Goal: Task Accomplishment & Management: Use online tool/utility

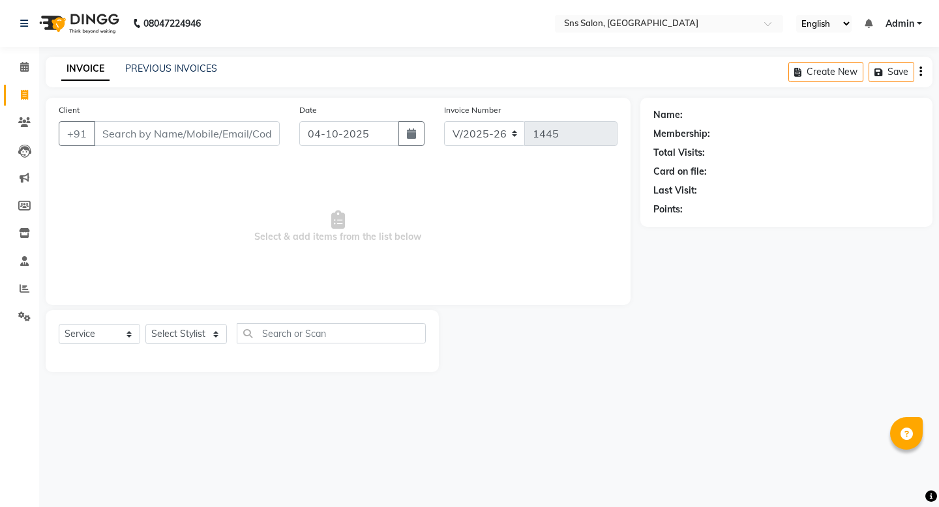
select select "4714"
select select "service"
click at [121, 132] on input "Client" at bounding box center [187, 133] width 186 height 25
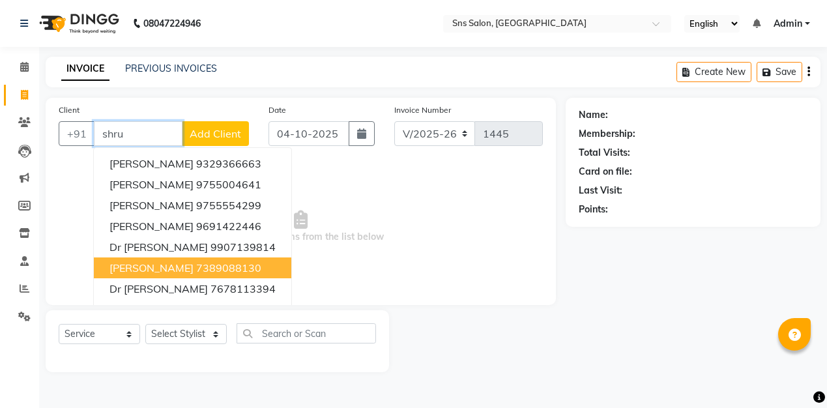
click at [241, 265] on ngb-highlight "7389088130" at bounding box center [228, 267] width 65 height 13
type input "7389088130"
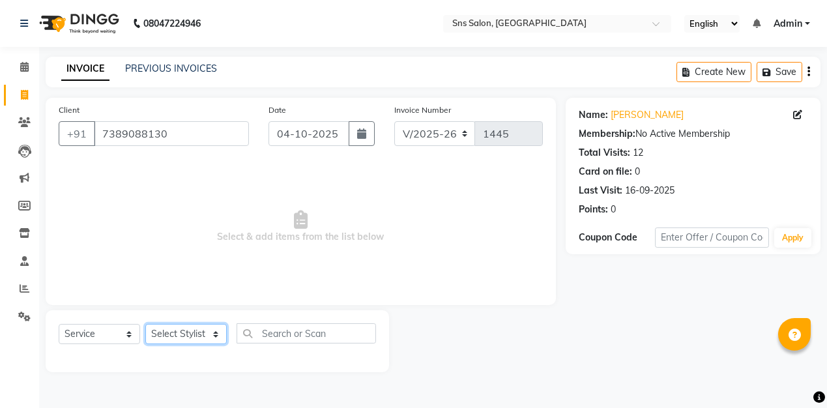
click at [211, 331] on select "Select Stylist [PERSON_NAME] Kavita [PERSON_NAME] Preeti [PERSON_NAME] [PERSON_…" at bounding box center [185, 334] width 81 height 20
select select "27968"
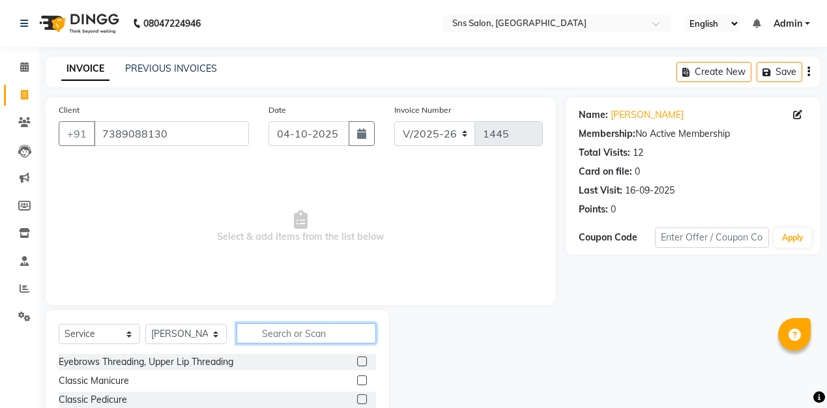
click at [323, 337] on input "text" at bounding box center [307, 333] width 140 height 20
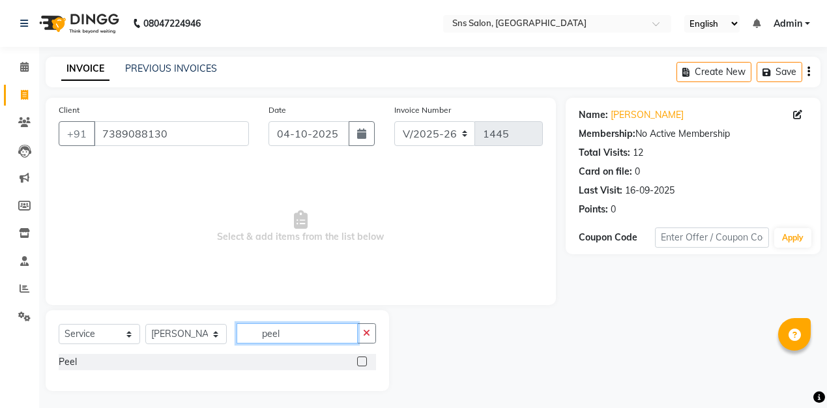
type input "peel"
click at [363, 362] on label at bounding box center [362, 362] width 10 height 10
click at [363, 362] on input "checkbox" at bounding box center [361, 362] width 8 height 8
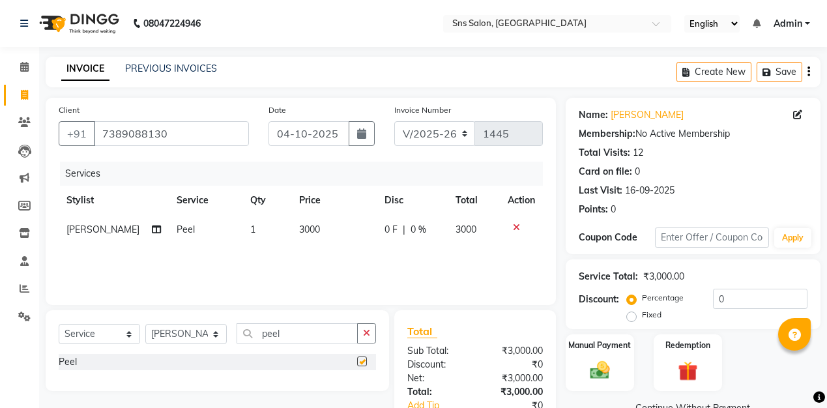
checkbox input "false"
click at [209, 336] on select "Select Stylist [PERSON_NAME] Kavita [PERSON_NAME] Preeti [PERSON_NAME] [PERSON_…" at bounding box center [185, 334] width 81 height 20
select select "93621"
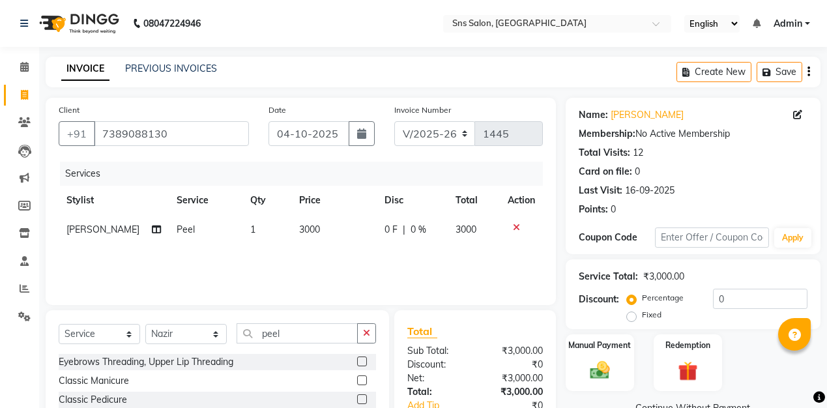
click at [361, 334] on button "button" at bounding box center [366, 333] width 19 height 20
type input "roo"
click at [361, 383] on label at bounding box center [362, 381] width 10 height 10
click at [361, 383] on input "checkbox" at bounding box center [361, 381] width 8 height 8
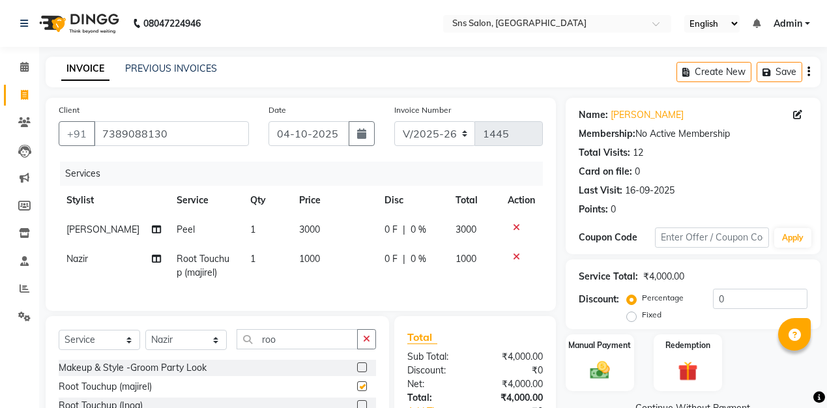
checkbox input "false"
click at [612, 377] on img at bounding box center [600, 370] width 33 height 23
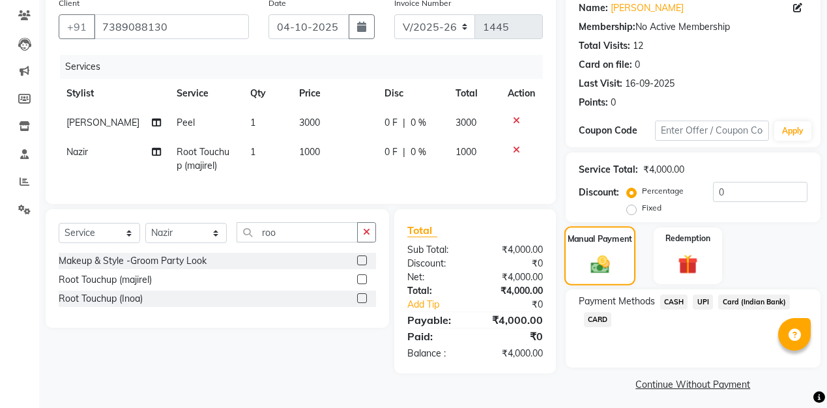
scroll to position [111, 0]
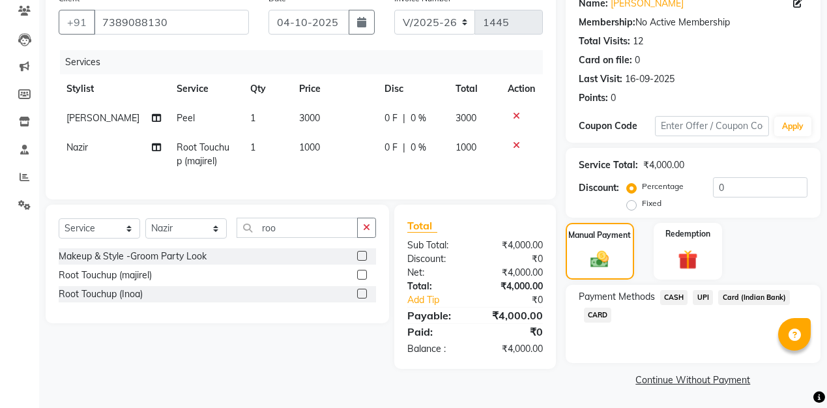
click at [706, 303] on span "UPI" at bounding box center [703, 297] width 20 height 15
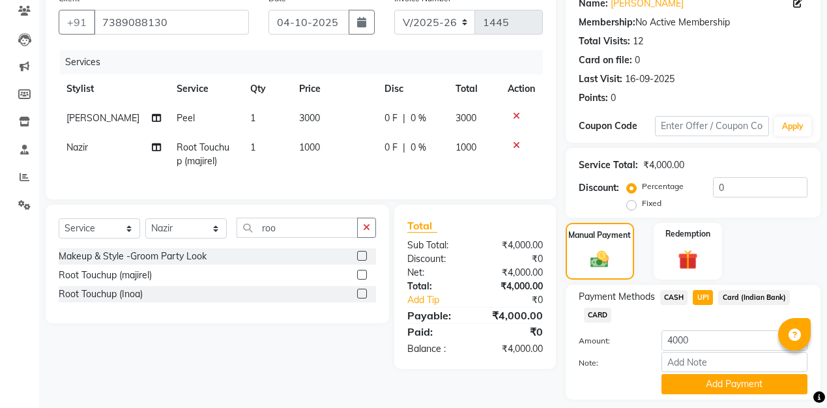
scroll to position [149, 0]
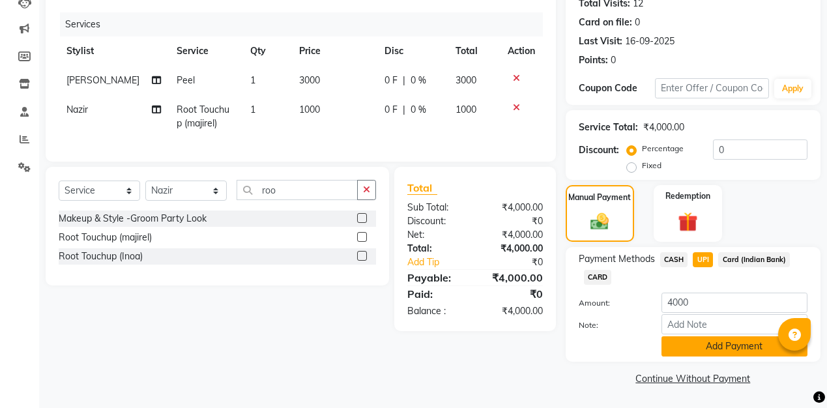
click at [709, 351] on button "Add Payment" at bounding box center [735, 346] width 146 height 20
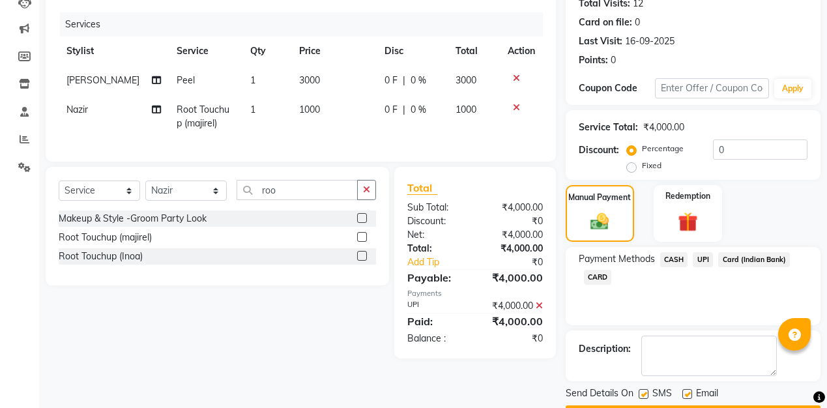
scroll to position [186, 0]
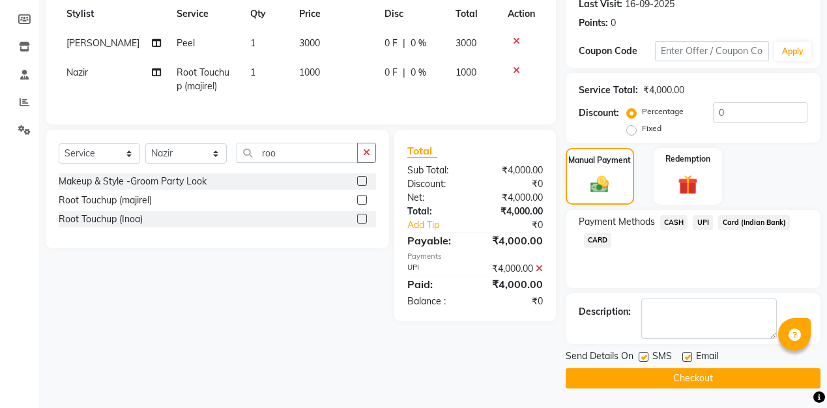
click at [709, 379] on button "Checkout" at bounding box center [693, 378] width 255 height 20
